Goal: Check status: Check status

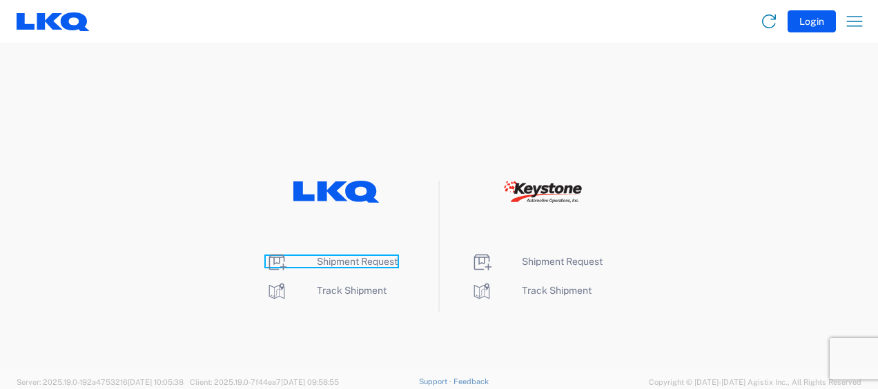
click at [350, 257] on span "Shipment Request" at bounding box center [357, 261] width 81 height 11
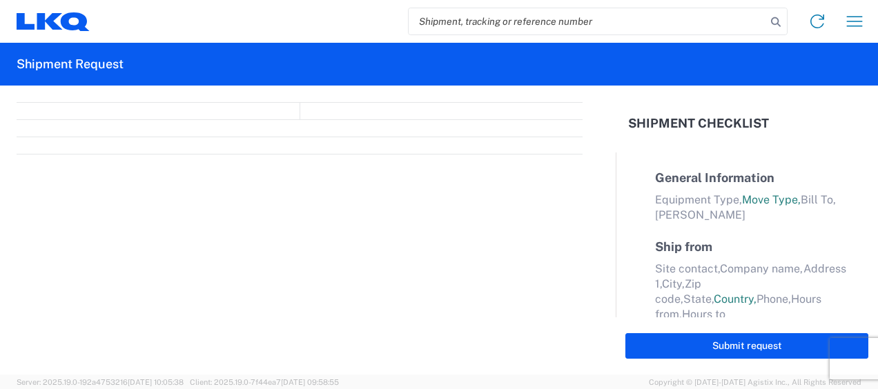
select select "FULL"
select select "LBS"
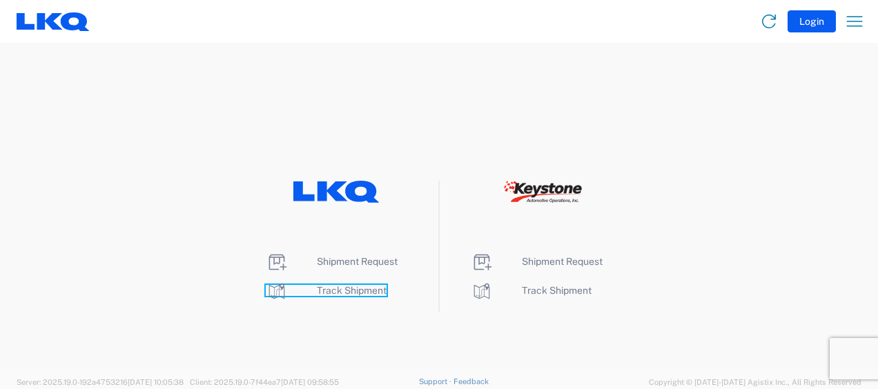
click at [337, 289] on span "Track Shipment" at bounding box center [352, 290] width 70 height 11
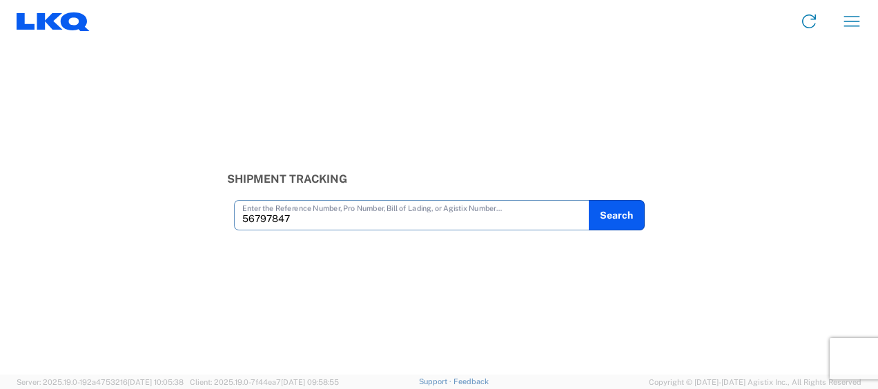
type input "56797847"
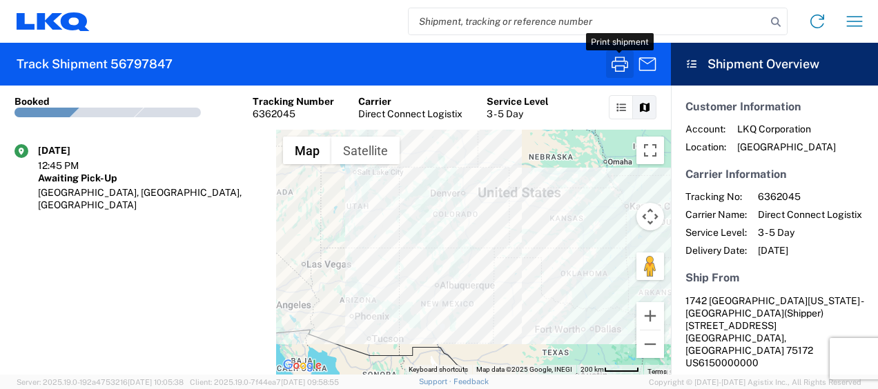
click at [615, 69] on icon "button" at bounding box center [619, 64] width 22 height 22
